Goal: Browse casually

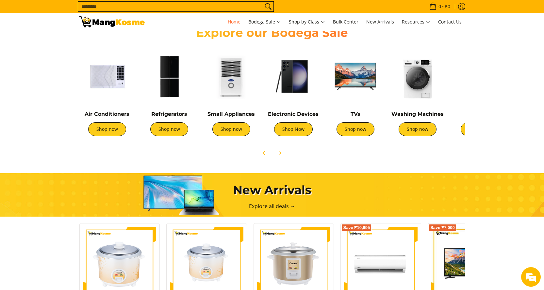
scroll to position [229, 0]
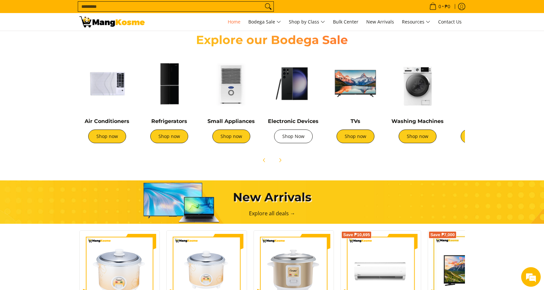
click at [303, 135] on link "Shop Now" at bounding box center [293, 137] width 39 height 14
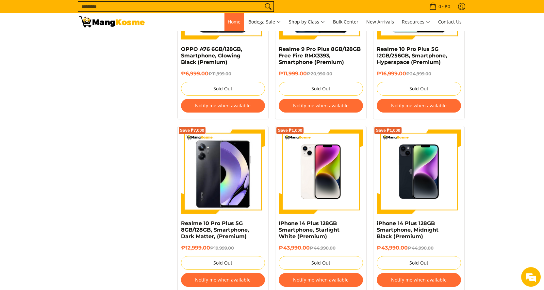
scroll to position [980, 0]
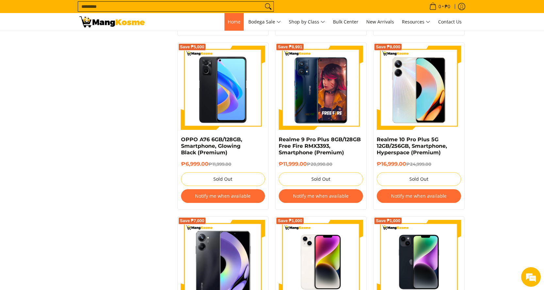
click at [236, 23] on span "Home" at bounding box center [234, 22] width 13 height 6
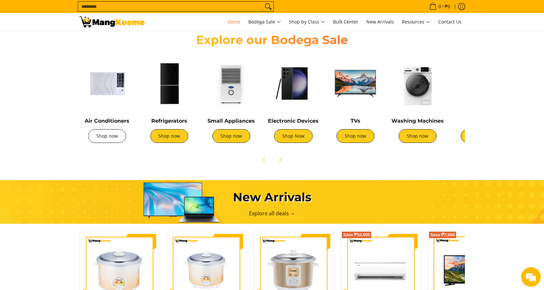
click at [114, 142] on link "Shop now" at bounding box center [107, 136] width 38 height 14
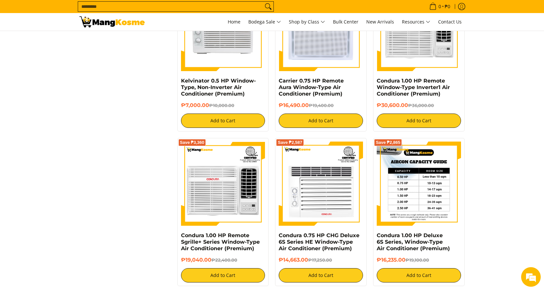
scroll to position [1144, 0]
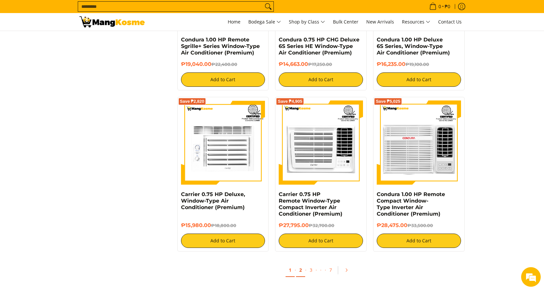
click at [297, 273] on link "2" at bounding box center [300, 270] width 9 height 13
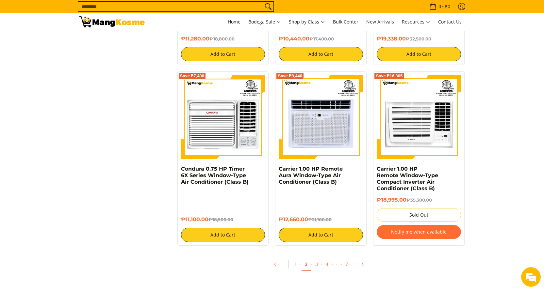
scroll to position [1242, 0]
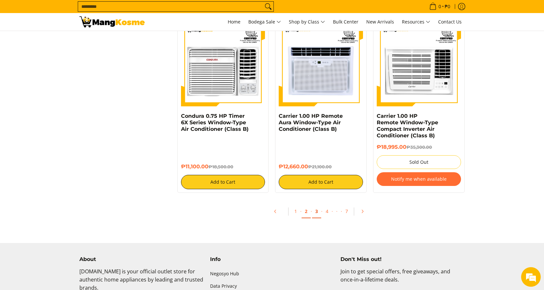
click at [315, 214] on link "3" at bounding box center [316, 211] width 9 height 13
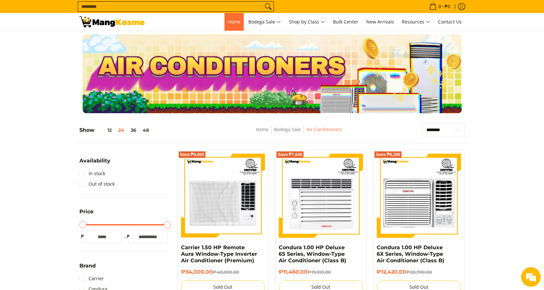
click at [237, 22] on span "Home" at bounding box center [234, 22] width 13 height 6
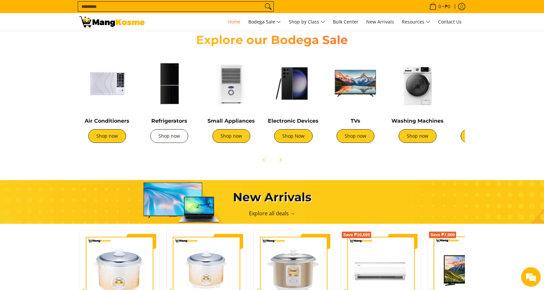
click at [175, 142] on link "Shop now" at bounding box center [169, 136] width 38 height 14
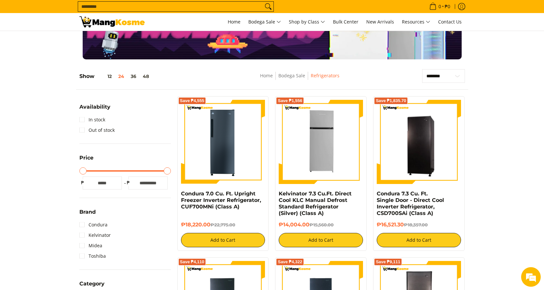
scroll to position [65, 0]
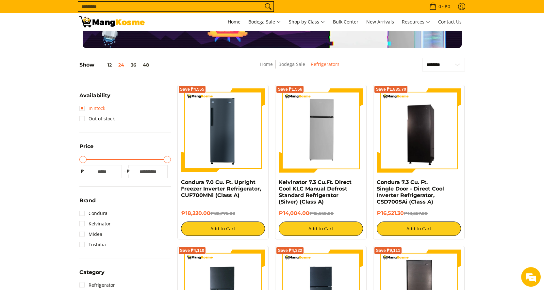
click at [98, 108] on link "In stock" at bounding box center [92, 108] width 26 height 10
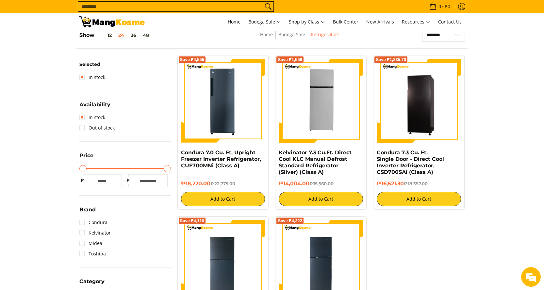
scroll to position [92, 0]
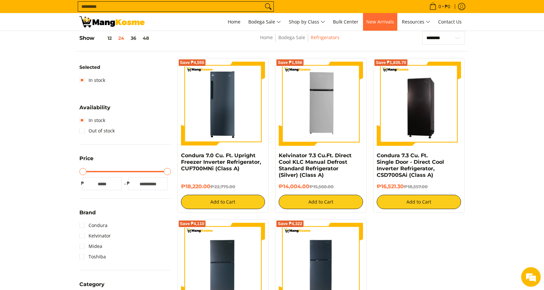
click at [383, 23] on span "New Arrivals" at bounding box center [380, 22] width 28 height 6
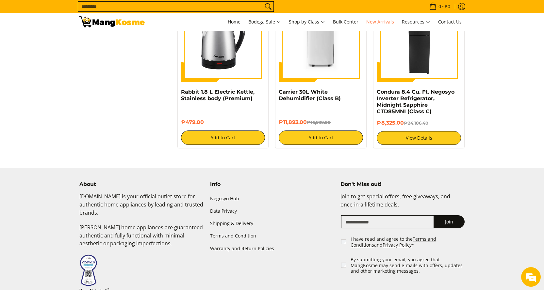
scroll to position [1013, 0]
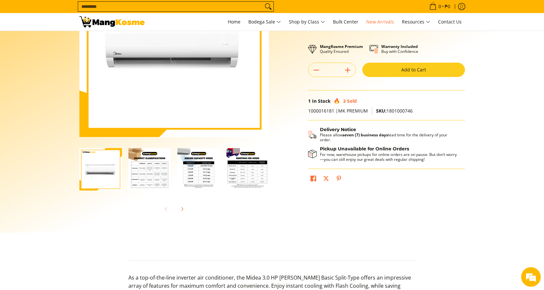
scroll to position [98, 0]
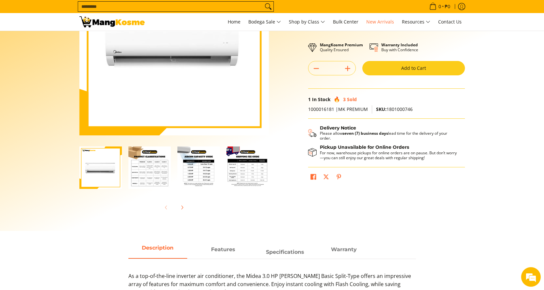
click at [207, 171] on img "Midea 3.0 HP Celest Basic Split-Type Inverter Air Conditioner (Premium)-3" at bounding box center [198, 168] width 42 height 42
